Goal: Complete application form

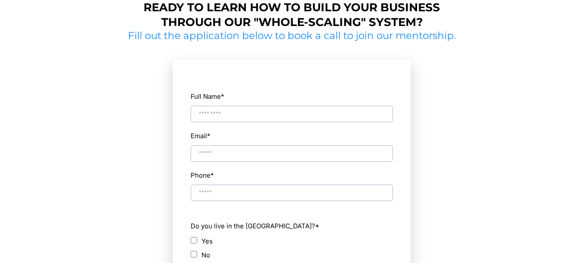
scroll to position [415, 0]
click at [209, 114] on input "Full Name *" at bounding box center [292, 114] width 202 height 16
type input "**********"
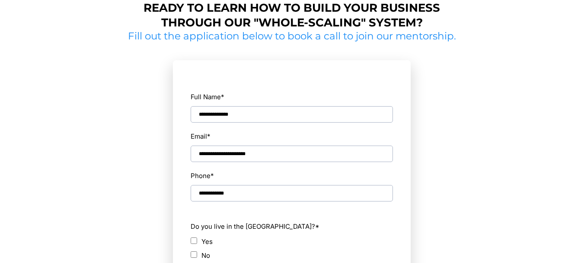
scroll to position [471, 0]
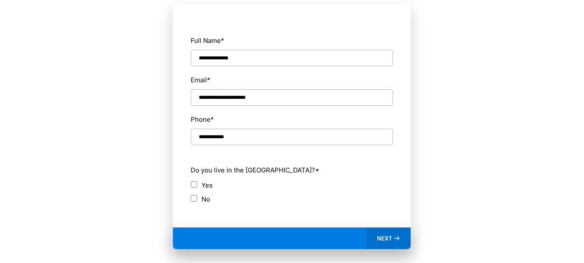
click at [394, 234] on icon at bounding box center [397, 237] width 7 height 7
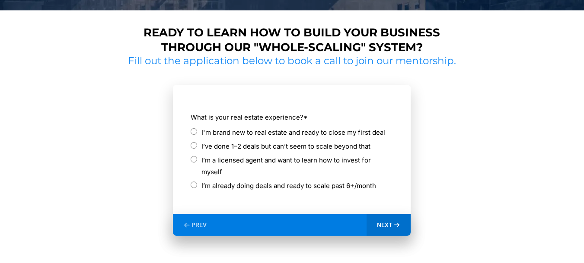
scroll to position [391, 0]
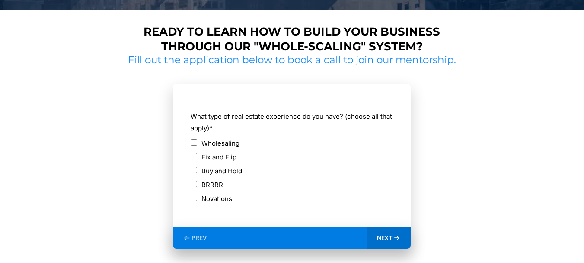
click at [192, 188] on div "BRRRR" at bounding box center [292, 185] width 202 height 12
click at [389, 237] on span "NEXT" at bounding box center [385, 238] width 16 height 8
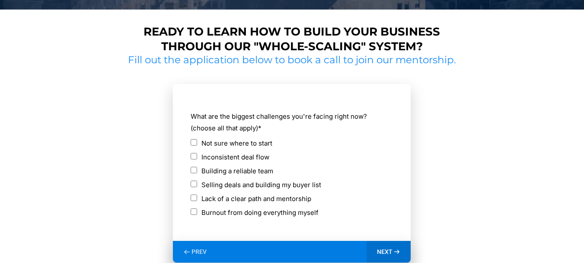
click at [382, 252] on span "NEXT" at bounding box center [385, 251] width 16 height 8
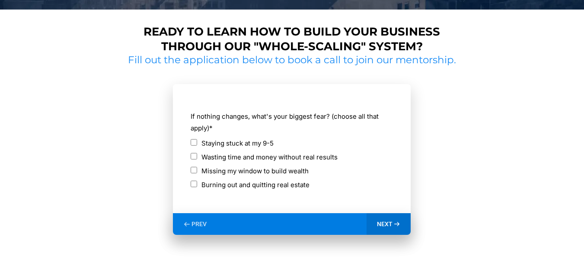
click at [388, 224] on span "NEXT" at bounding box center [385, 224] width 16 height 8
